Goal: Information Seeking & Learning: Learn about a topic

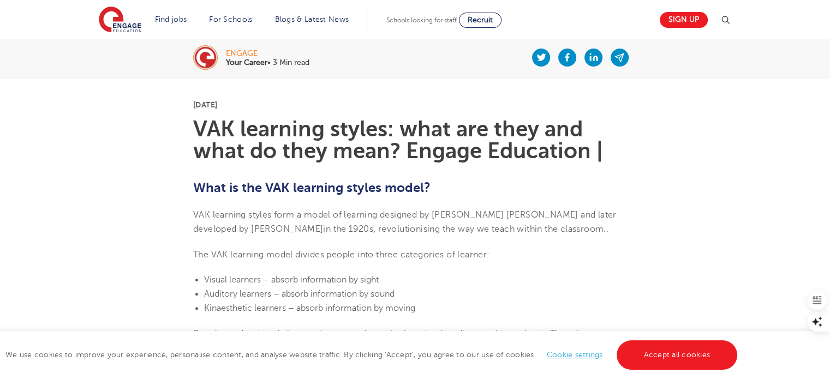
scroll to position [236, 0]
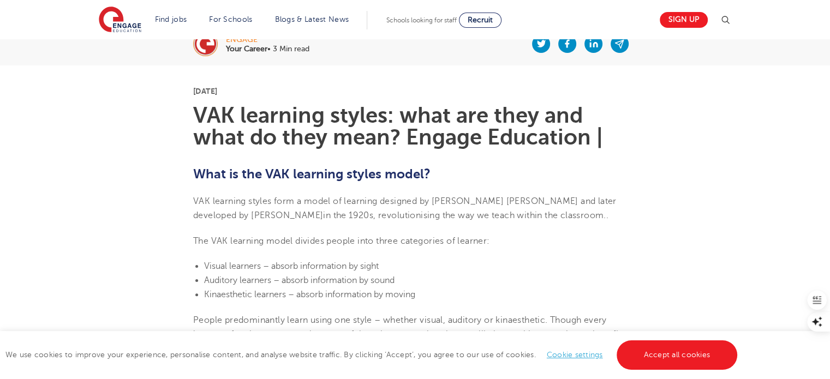
click at [325, 215] on span "in the 1920s, revolutionising the way we teach within the classroom." at bounding box center [464, 216] width 283 height 10
click at [405, 211] on span "in the 1920s, revolutionising the way we teach within the classroom." at bounding box center [464, 216] width 283 height 10
click at [395, 219] on span "in the 1920s, revolutionising the way we teach within the classroom." at bounding box center [464, 216] width 283 height 10
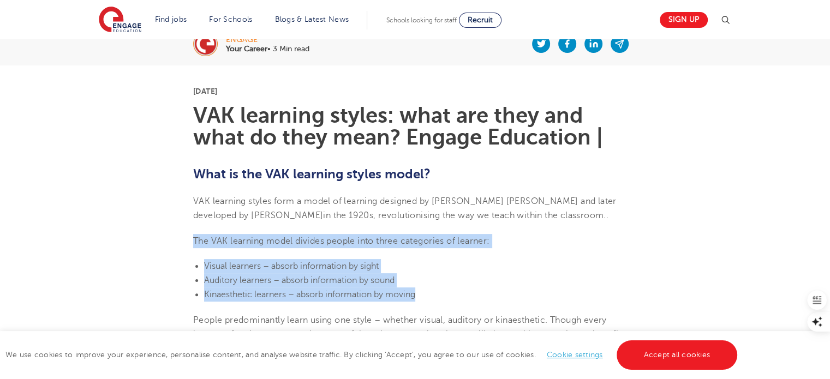
drag, startPoint x: 194, startPoint y: 242, endPoint x: 441, endPoint y: 295, distance: 252.0
copy section "The VAK learning model divides people into three categories of learner: Visual …"
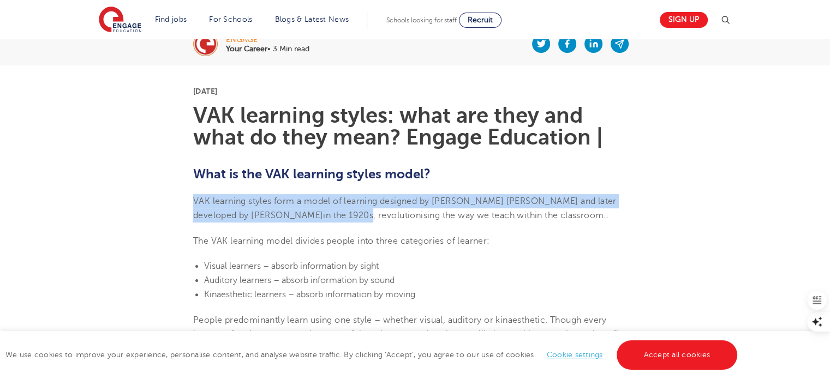
drag, startPoint x: 194, startPoint y: 199, endPoint x: 278, endPoint y: 211, distance: 84.4
click at [278, 211] on span "VAK learning styles form a model of learning designed by [PERSON_NAME] [PERSON_…" at bounding box center [405, 209] width 424 height 24
copy span "VAK learning styles form a model of learning designed by [PERSON_NAME] [PERSON_…"
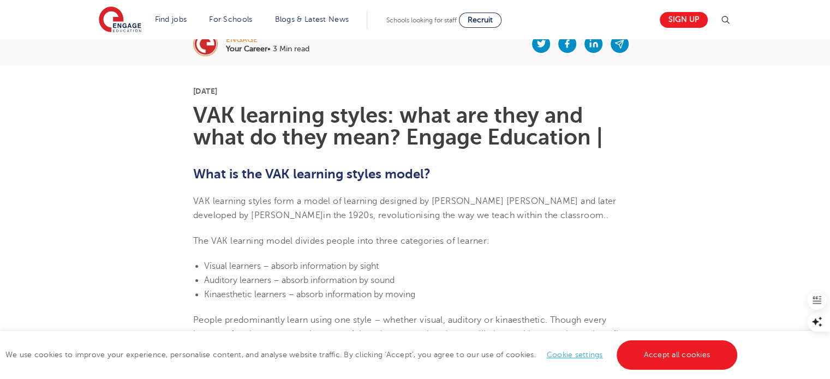
click at [435, 264] on li "Visual learners – absorb information by sight" at bounding box center [420, 266] width 433 height 14
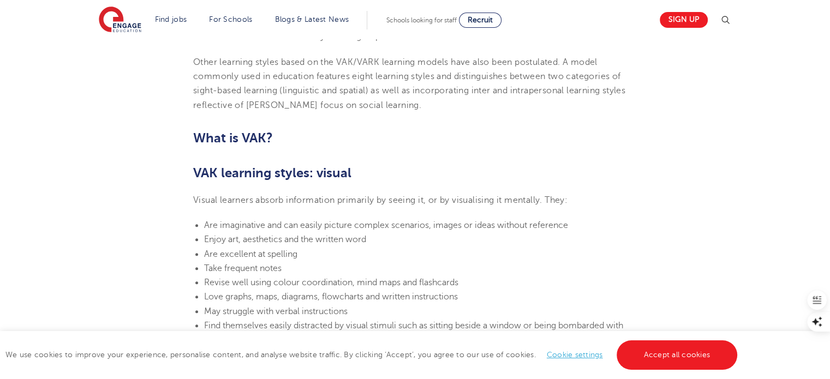
scroll to position [629, 0]
